Goal: Transaction & Acquisition: Purchase product/service

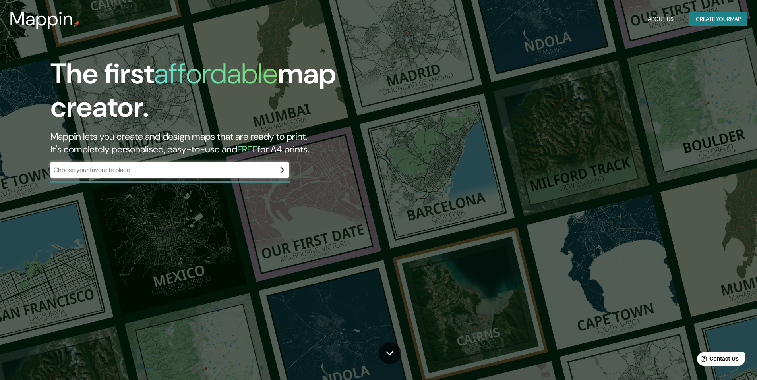
click at [156, 165] on div "​" at bounding box center [169, 170] width 238 height 16
click at [278, 171] on icon "button" at bounding box center [281, 170] width 10 height 10
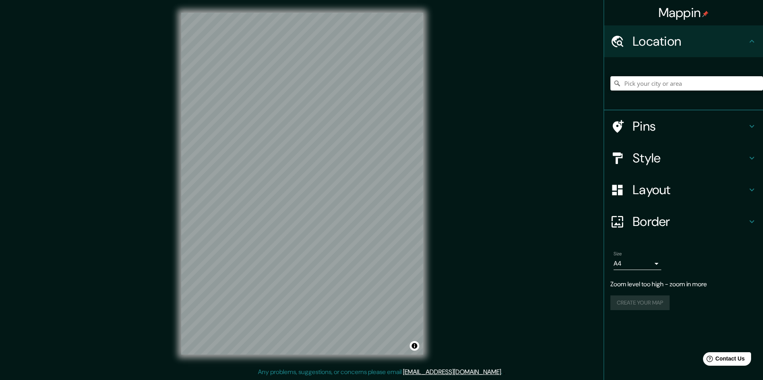
click at [680, 127] on h4 "Pins" at bounding box center [689, 126] width 114 height 16
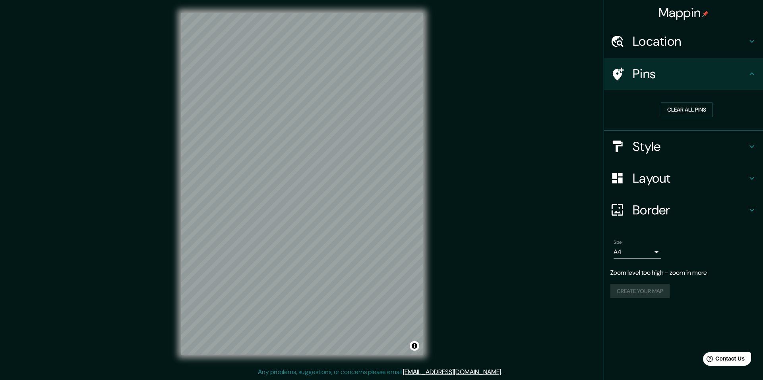
click at [698, 75] on h4 "Pins" at bounding box center [689, 74] width 114 height 16
click at [686, 147] on h4 "Style" at bounding box center [689, 147] width 114 height 16
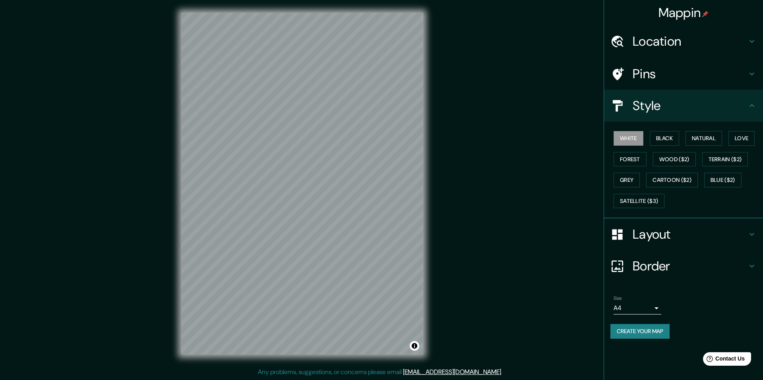
click at [670, 131] on div "White Black Natural Love Forest Wood ($2) Terrain ($2) Grey Cartoon ($2) Blue (…" at bounding box center [686, 169] width 153 height 83
click at [670, 136] on button "Black" at bounding box center [664, 138] width 30 height 15
click at [705, 142] on button "Natural" at bounding box center [703, 138] width 37 height 15
click at [753, 139] on button "Love" at bounding box center [741, 138] width 26 height 15
drag, startPoint x: 734, startPoint y: 156, endPoint x: 730, endPoint y: 165, distance: 9.6
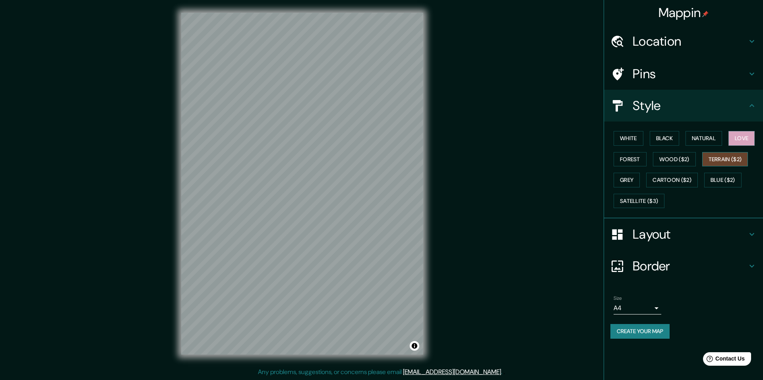
click at [733, 156] on button "Terrain ($2)" at bounding box center [725, 159] width 46 height 15
click at [687, 163] on button "Wood ($2)" at bounding box center [674, 159] width 43 height 15
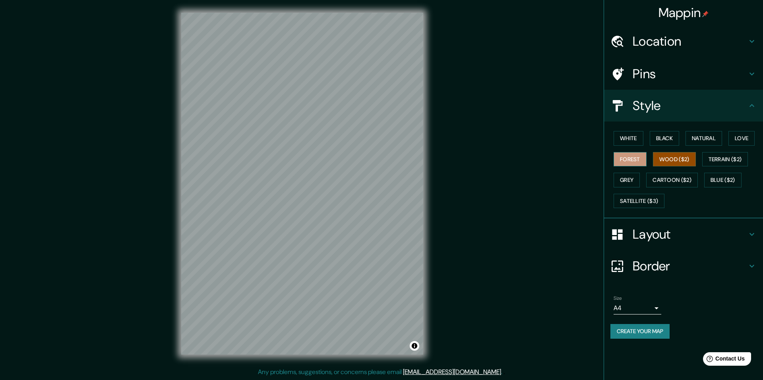
click at [646, 163] on button "Forest" at bounding box center [629, 159] width 33 height 15
click at [635, 176] on button "Grey" at bounding box center [626, 180] width 26 height 15
click at [647, 206] on button "Satellite ($3)" at bounding box center [638, 201] width 51 height 15
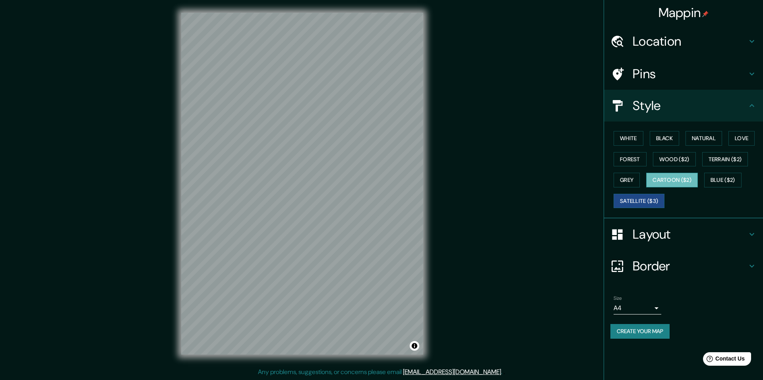
click at [691, 185] on button "Cartoon ($2)" at bounding box center [672, 180] width 52 height 15
click at [737, 184] on button "Blue ($2)" at bounding box center [722, 180] width 37 height 15
